Goal: Task Accomplishment & Management: Manage account settings

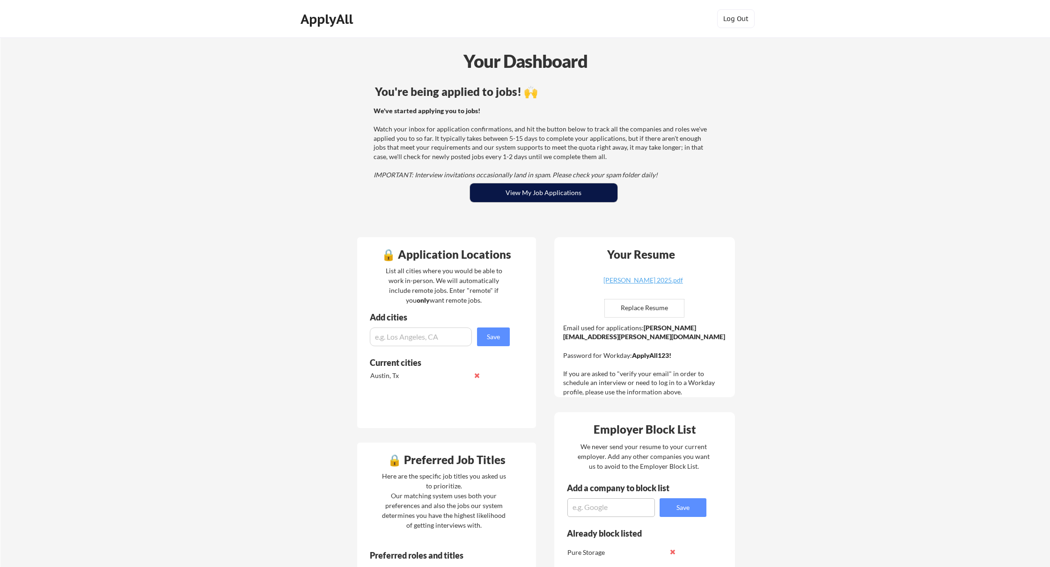
click at [532, 188] on button "View My Job Applications" at bounding box center [543, 192] width 147 height 19
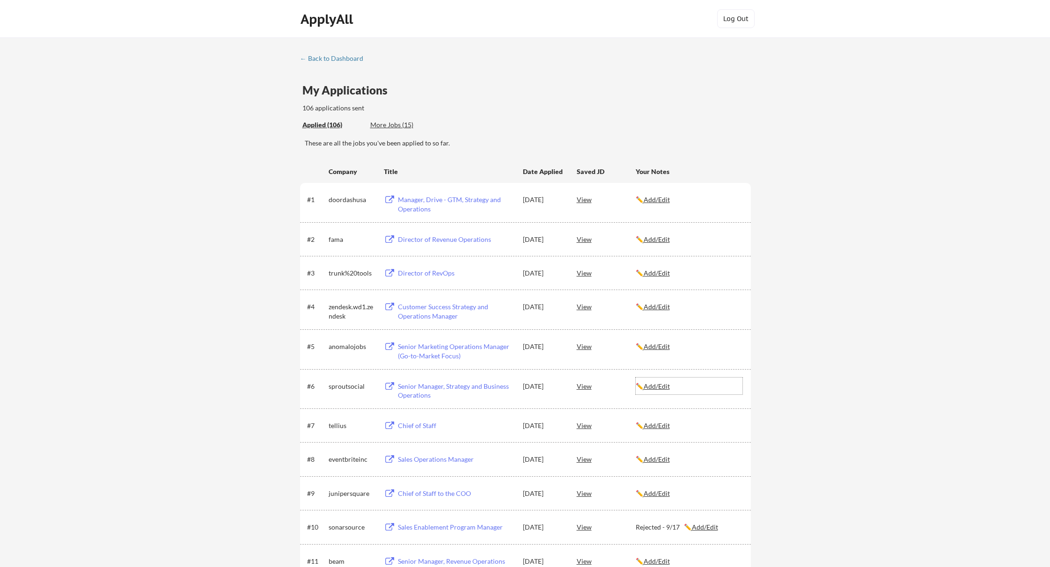
click at [662, 385] on u "Add/Edit" at bounding box center [657, 386] width 26 height 8
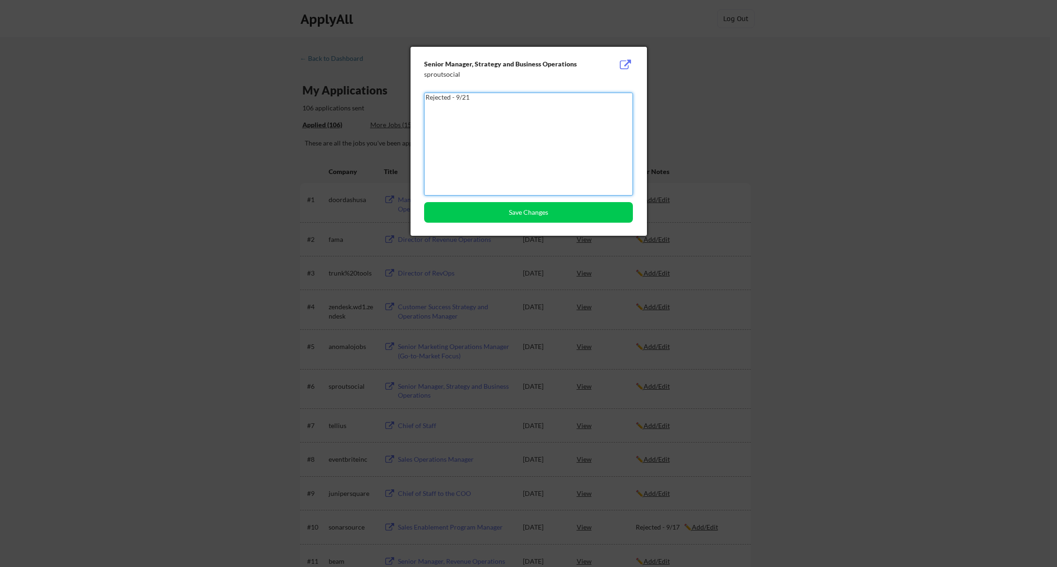
type textarea "Rejected - 9/21"
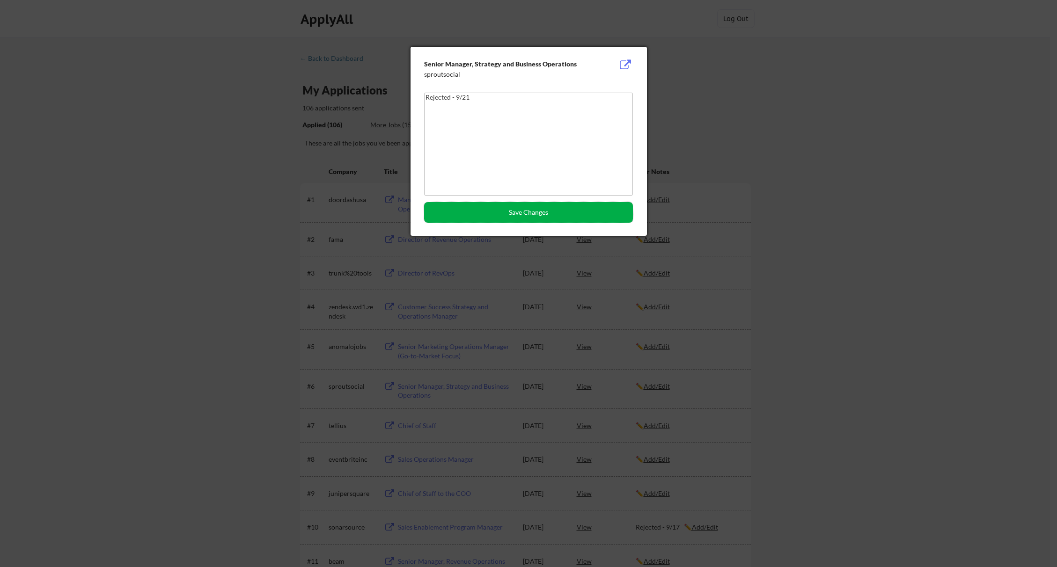
click at [544, 212] on button "Save Changes" at bounding box center [528, 212] width 209 height 21
